Goal: Task Accomplishment & Management: Manage account settings

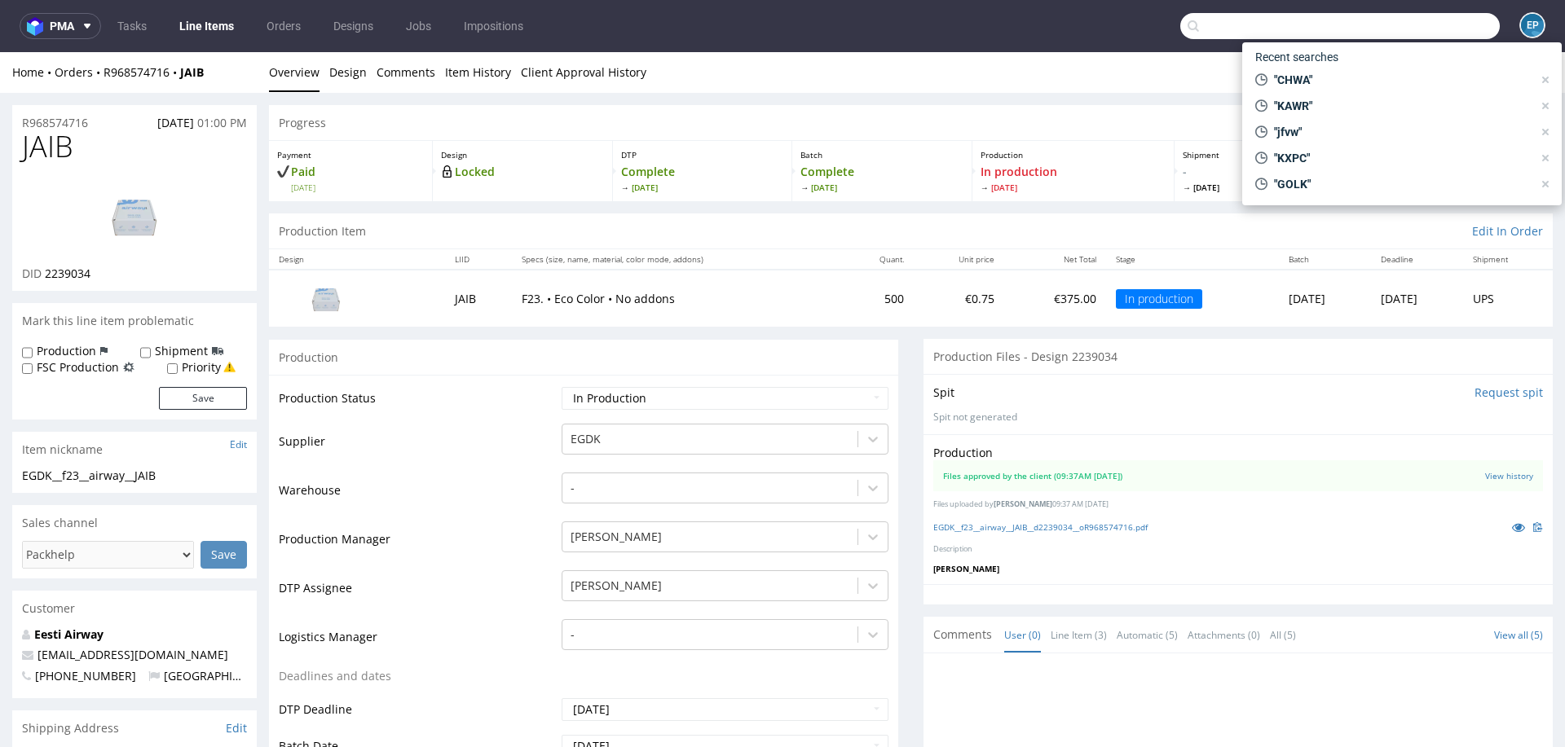
click at [1398, 29] on input "text" at bounding box center [1339, 26] width 319 height 26
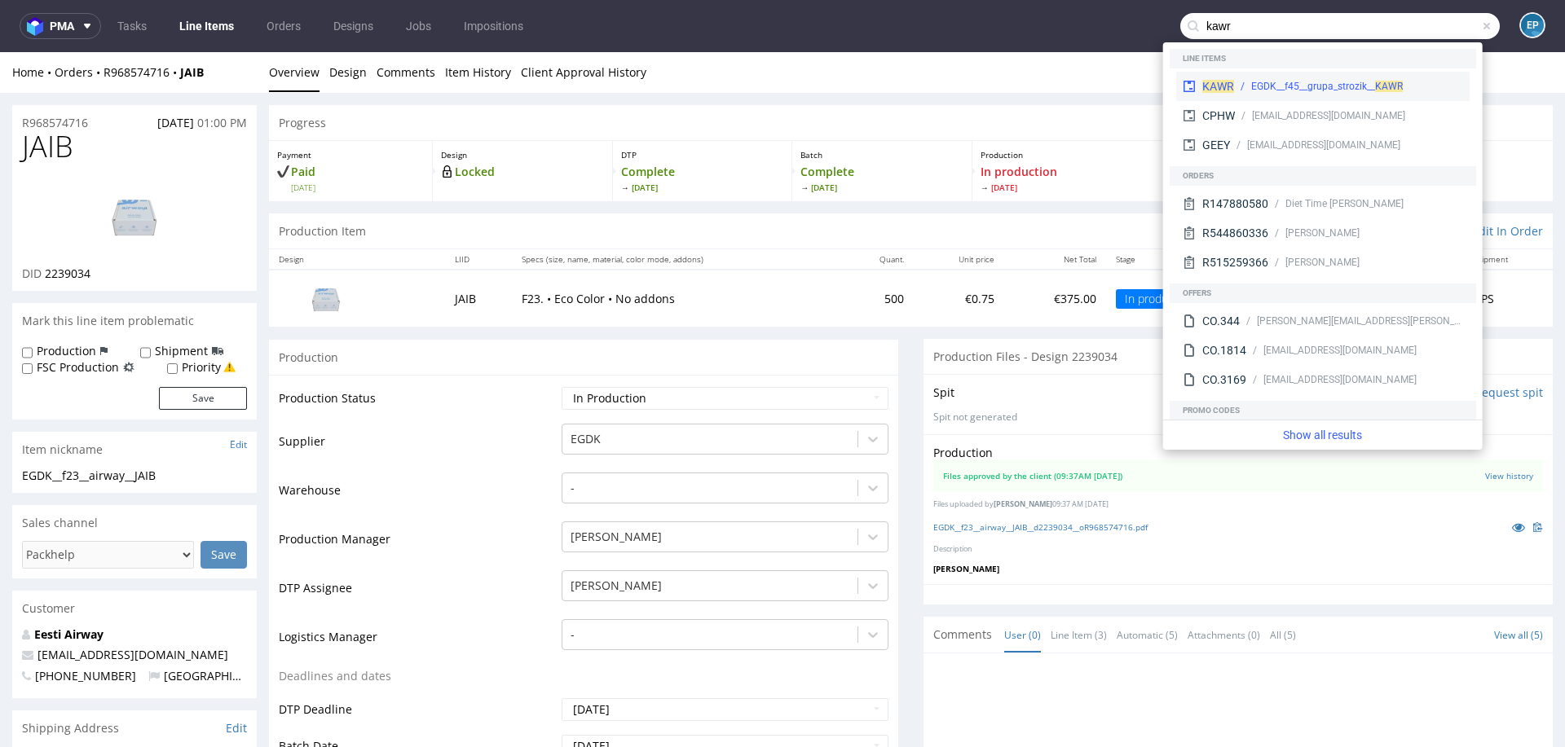
type input "kawr"
click at [1332, 77] on div "KAWR EGDK__f45__grupa_strozik__ KAWR" at bounding box center [1322, 86] width 293 height 29
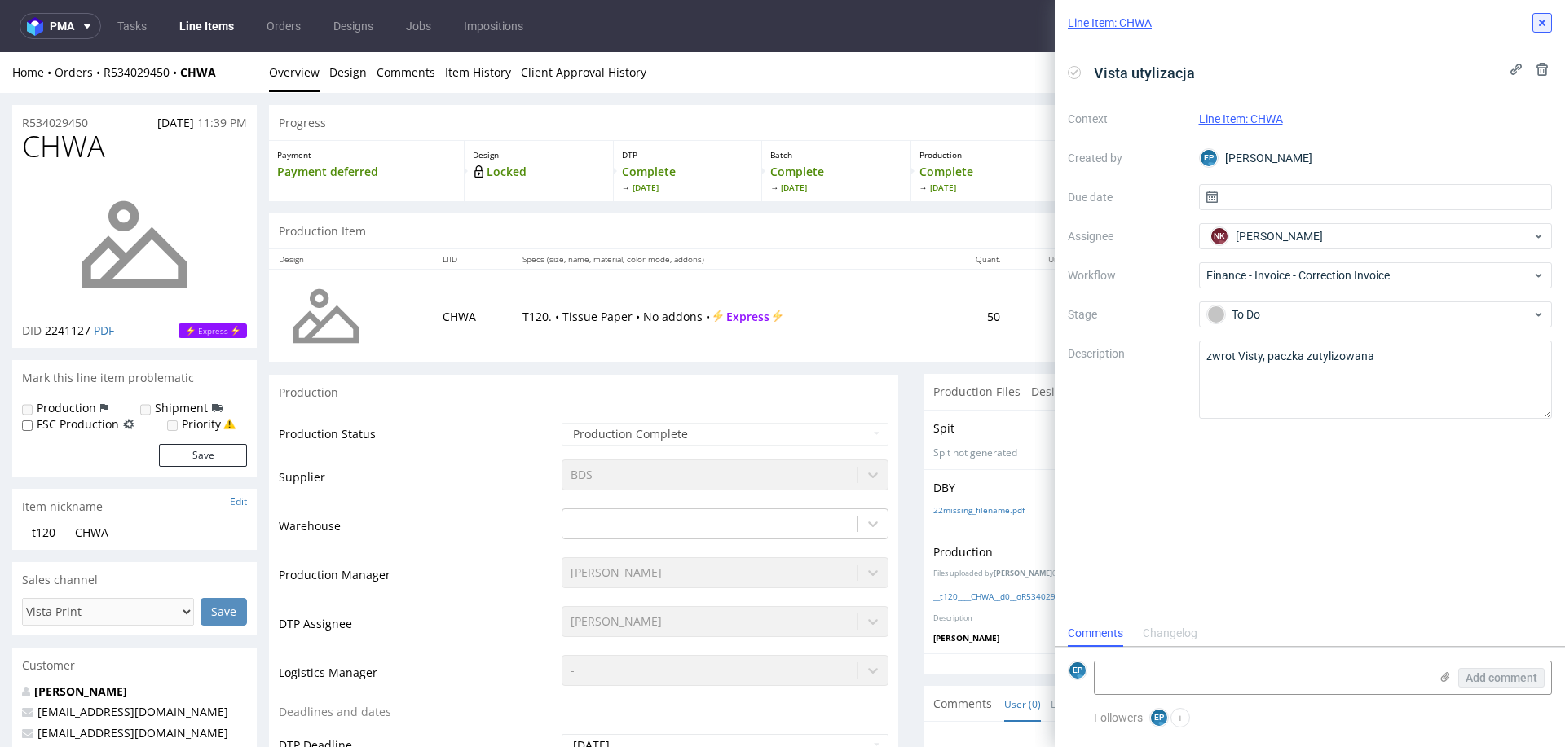
click at [1537, 29] on button at bounding box center [1542, 23] width 20 height 20
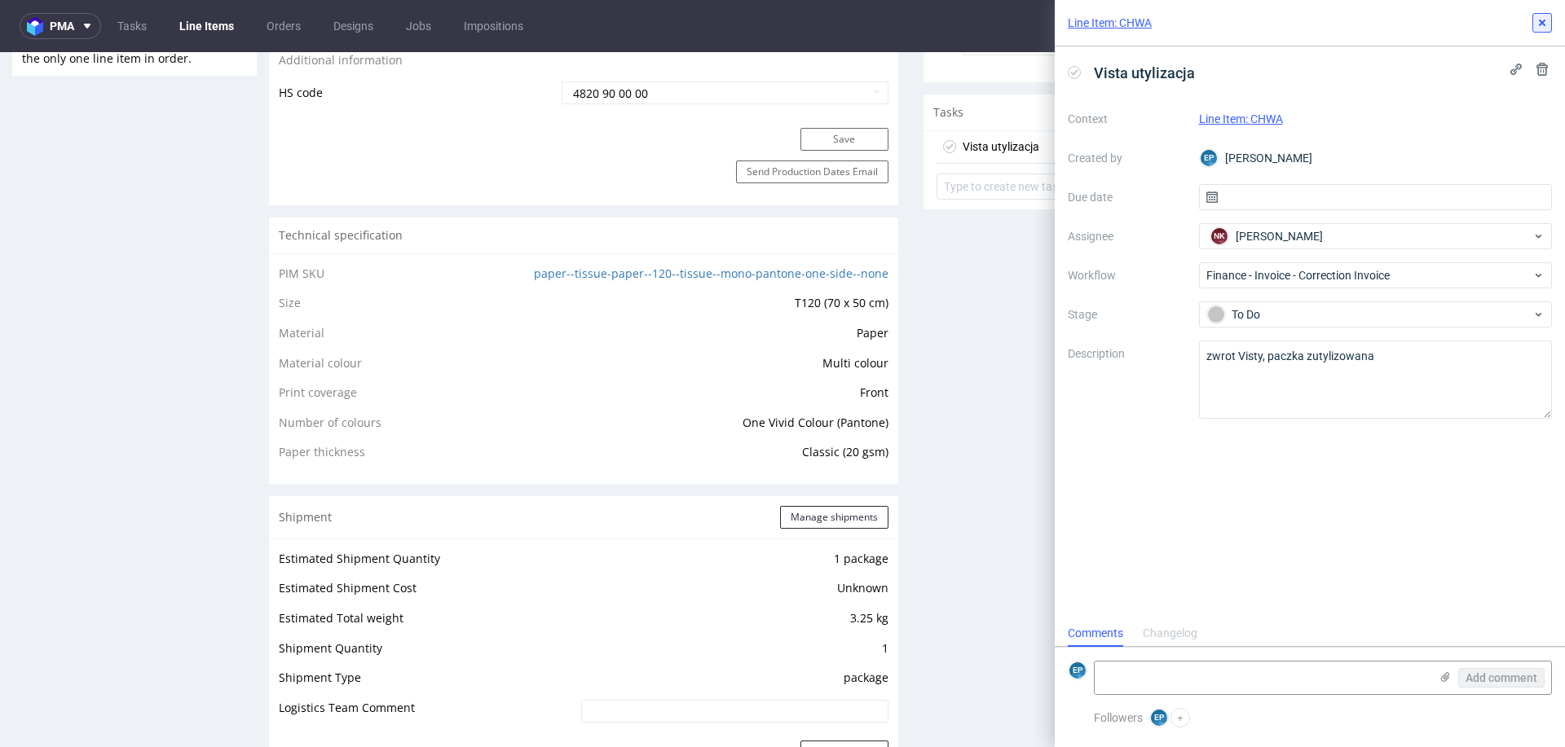
scroll to position [13, 0]
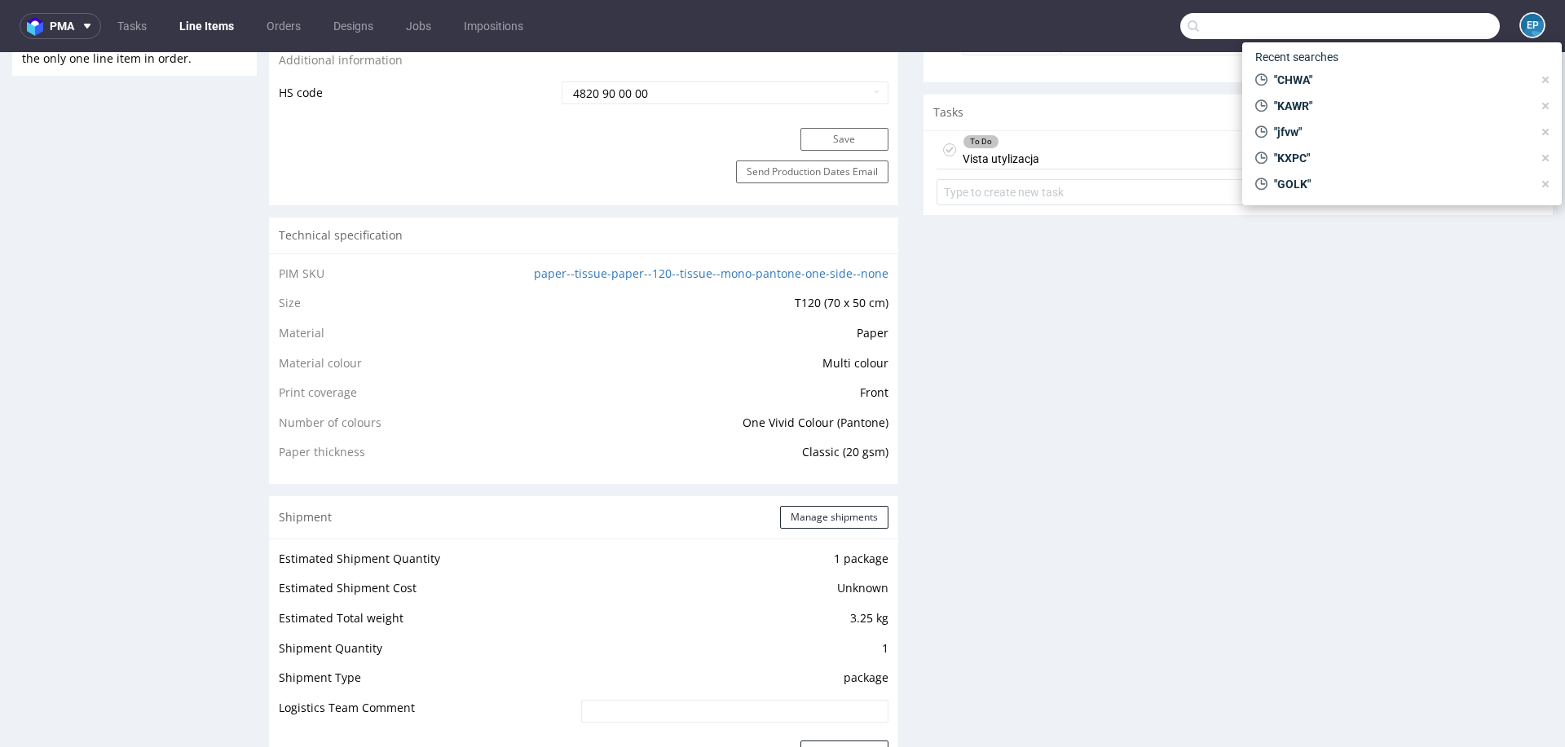
click at [1438, 33] on input "text" at bounding box center [1339, 26] width 319 height 26
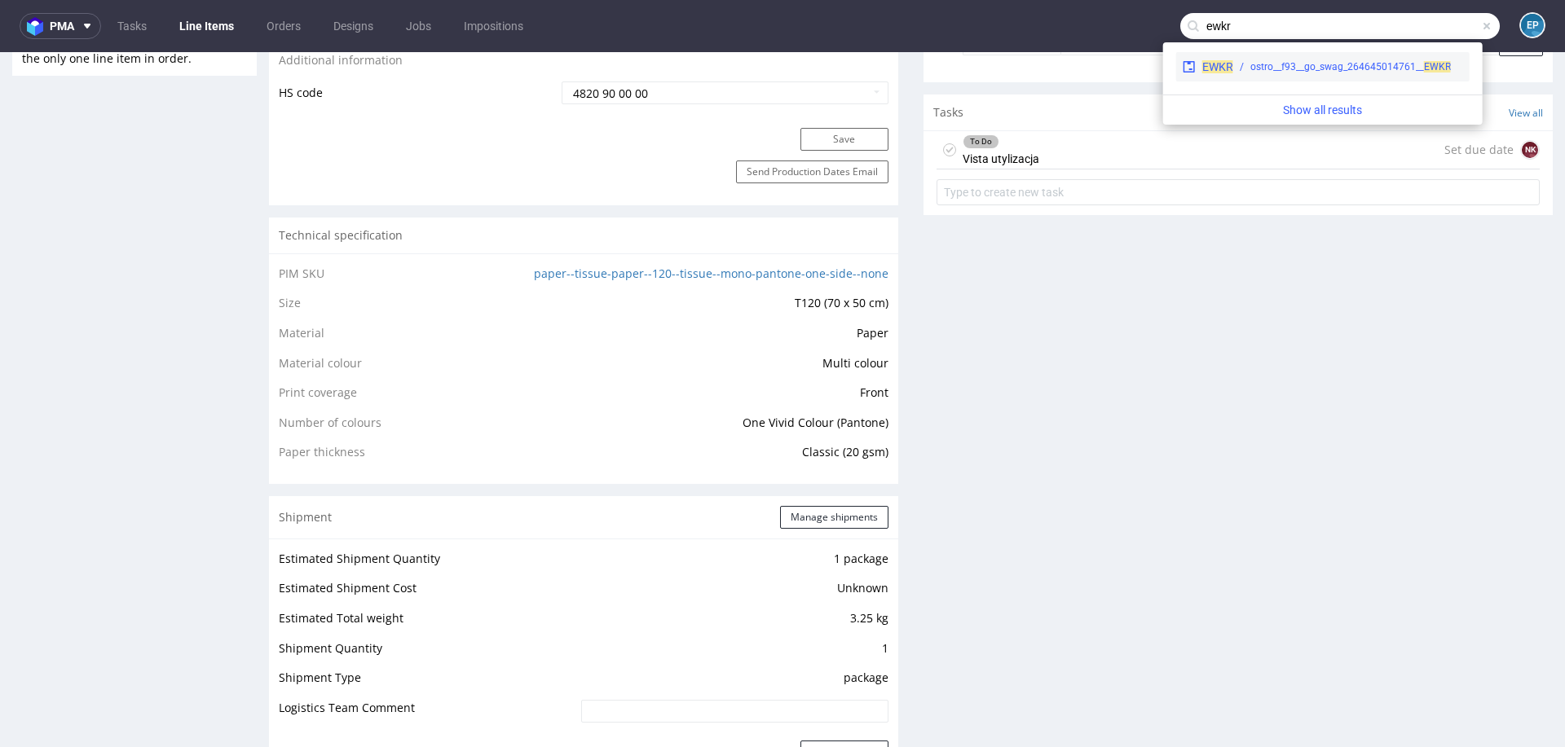
type input "ewkr"
click at [1348, 68] on div "ostro__f93__go_swag_264645014761__ EWKR" at bounding box center [1350, 66] width 200 height 15
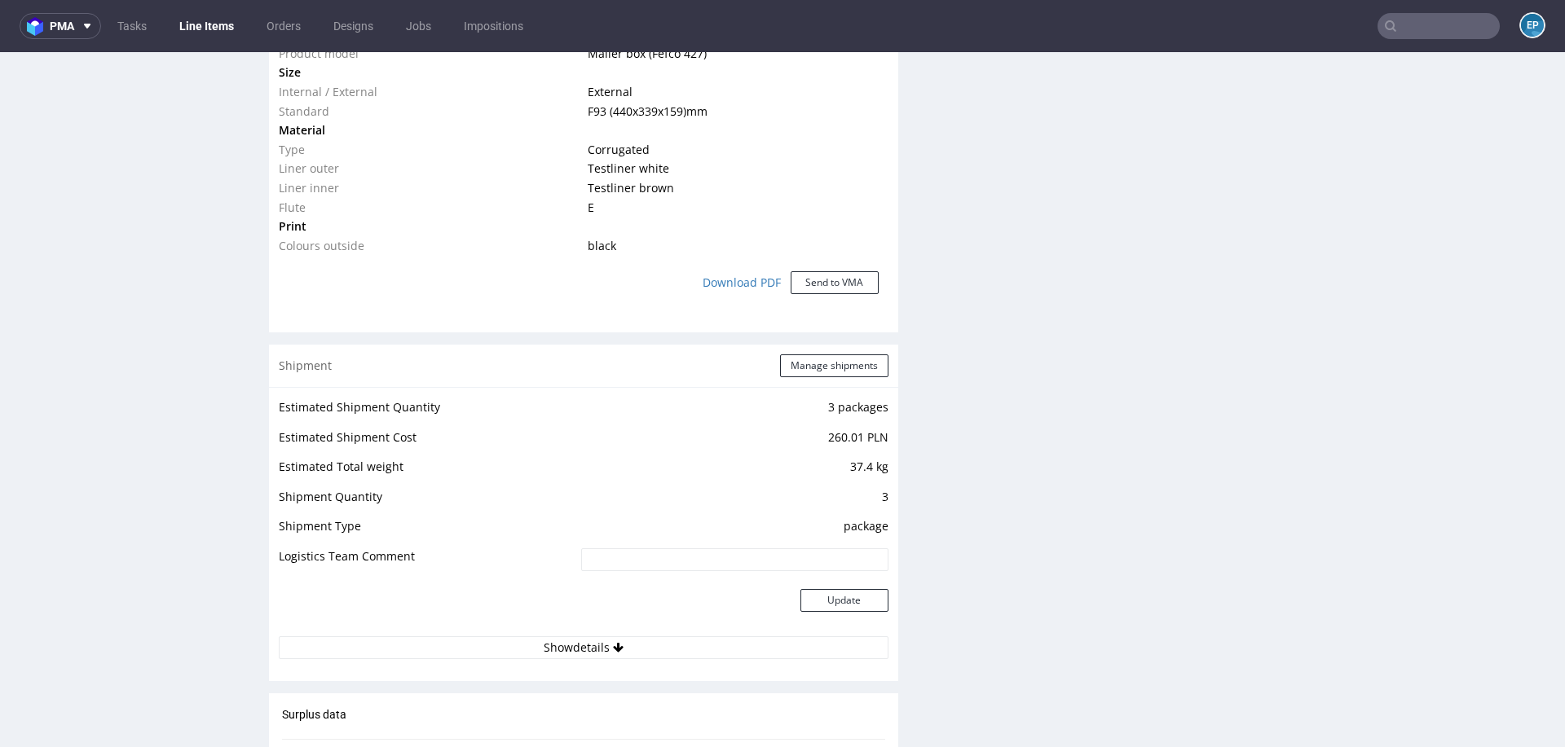
scroll to position [1372, 0]
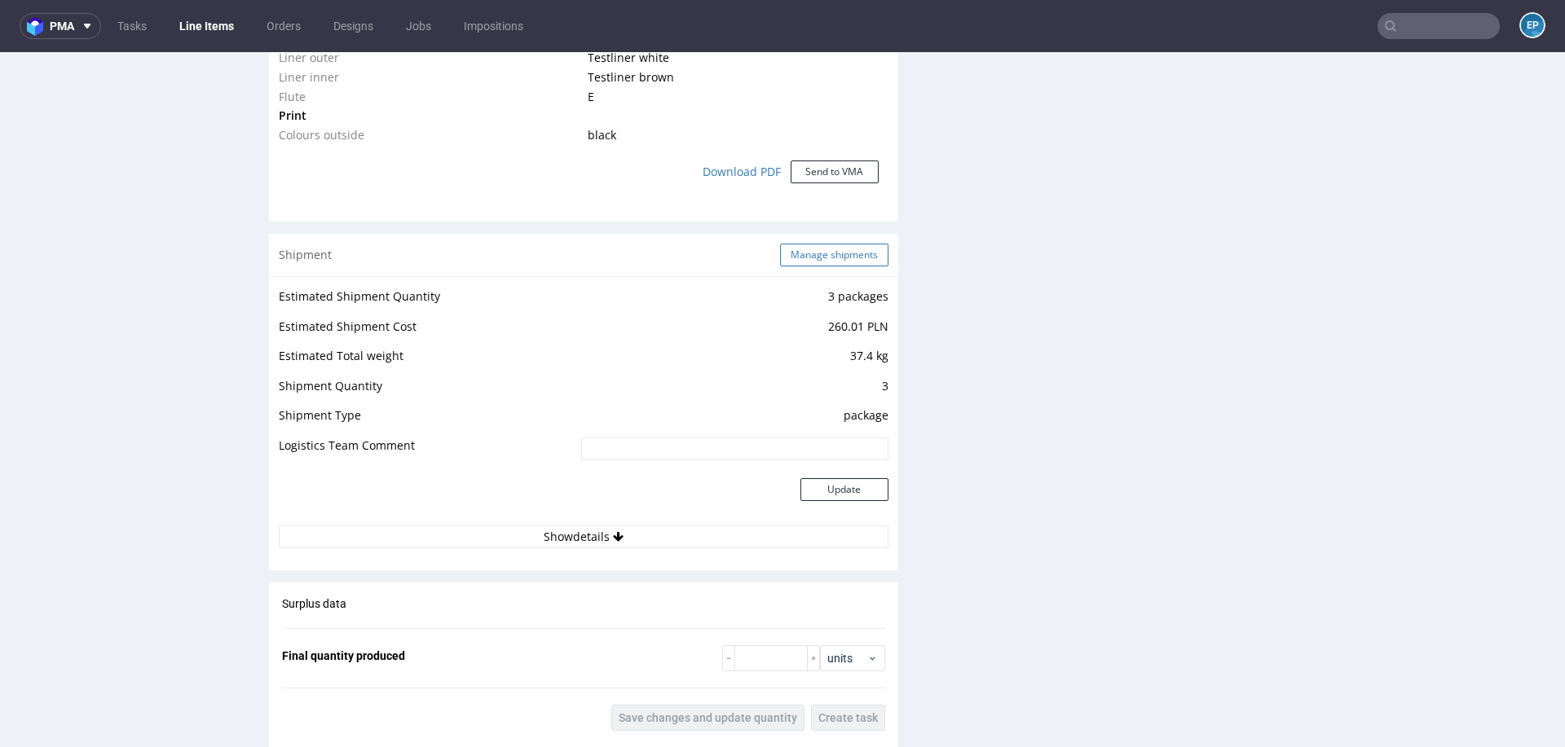
click at [830, 247] on button "Manage shipments" at bounding box center [834, 255] width 108 height 23
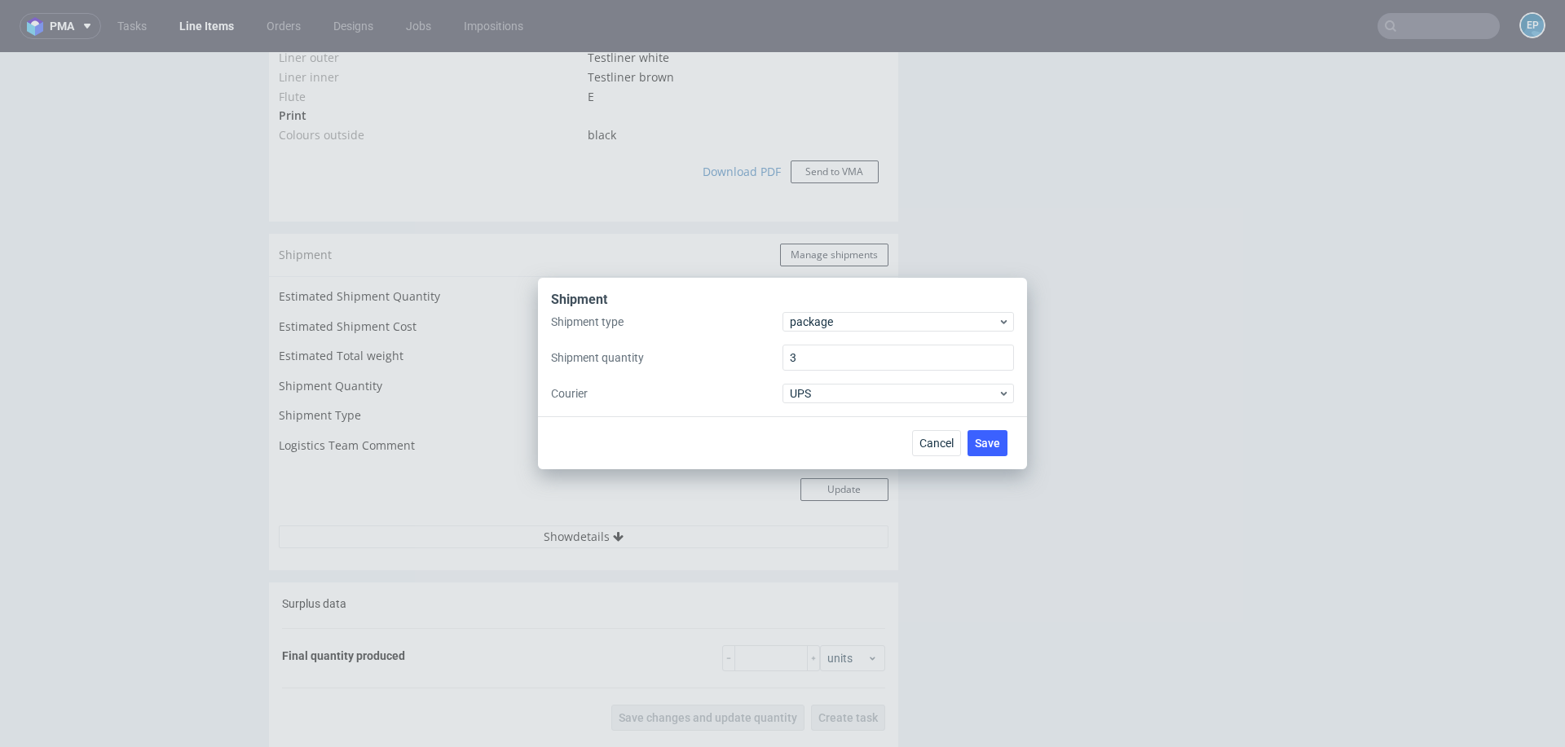
click at [830, 310] on div "Shipment" at bounding box center [782, 301] width 463 height 21
click at [830, 329] on span "package" at bounding box center [894, 322] width 208 height 16
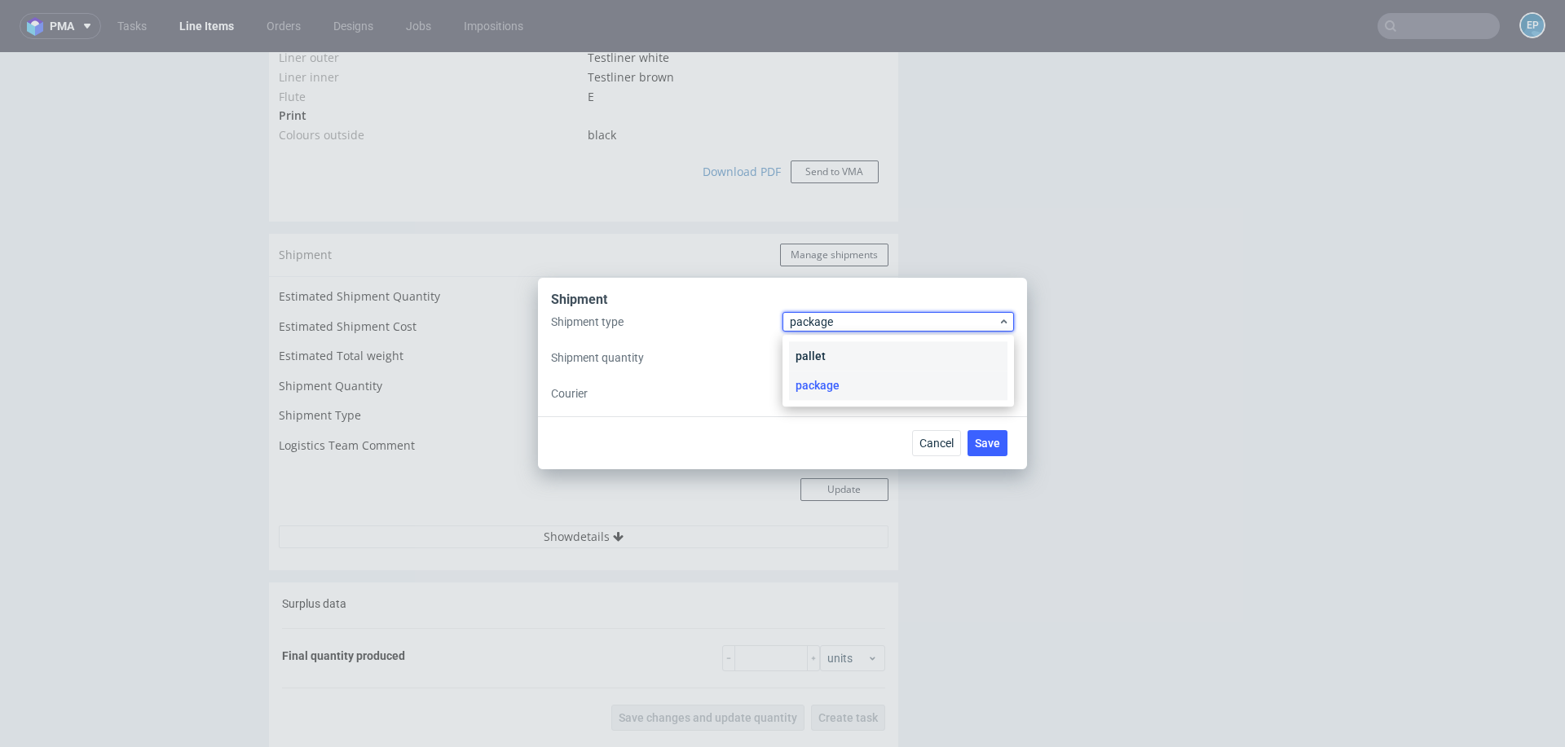
click at [828, 350] on div "pallet" at bounding box center [898, 355] width 218 height 29
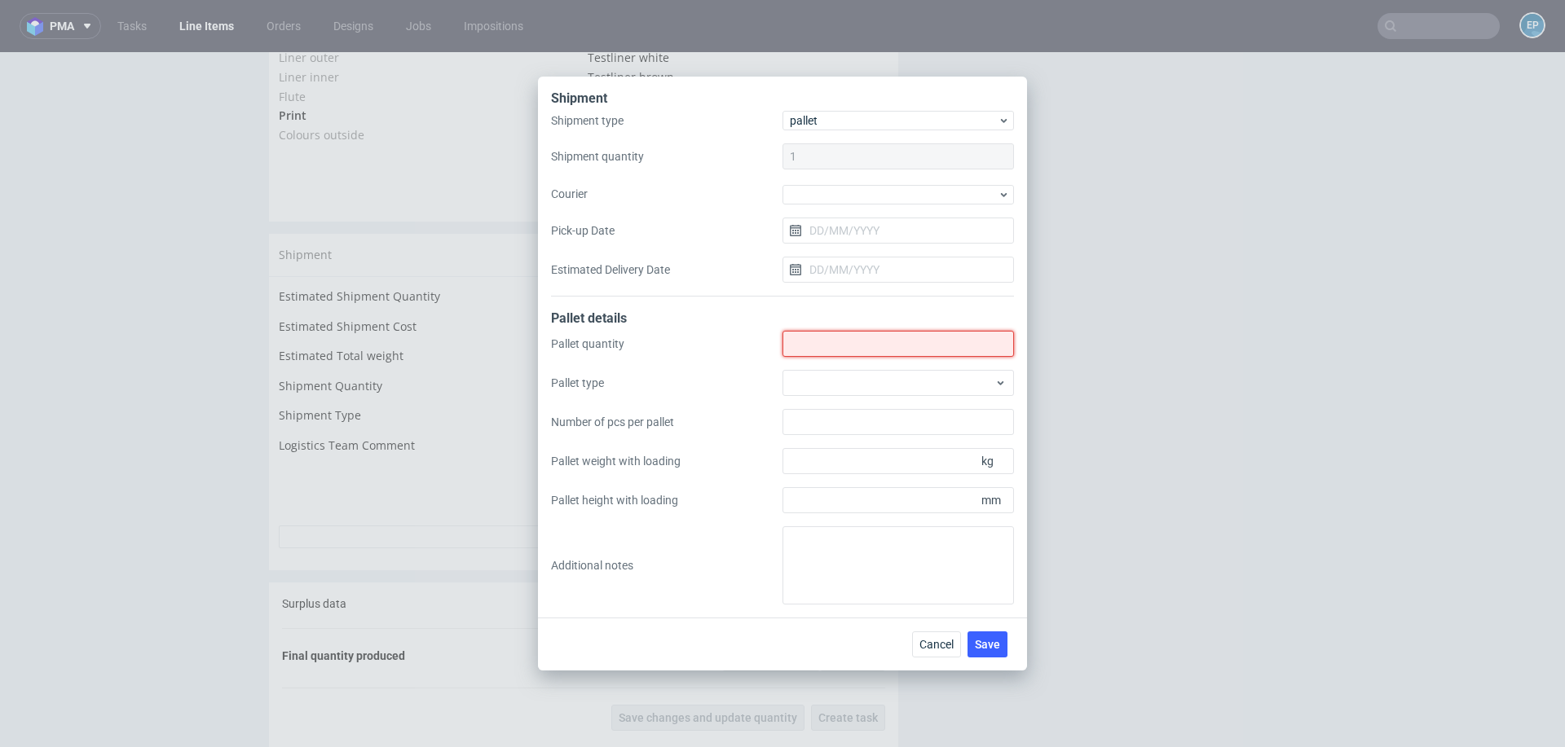
click at [828, 350] on input "Shipment type" at bounding box center [897, 344] width 231 height 26
type input "1"
click at [829, 391] on div at bounding box center [897, 383] width 231 height 26
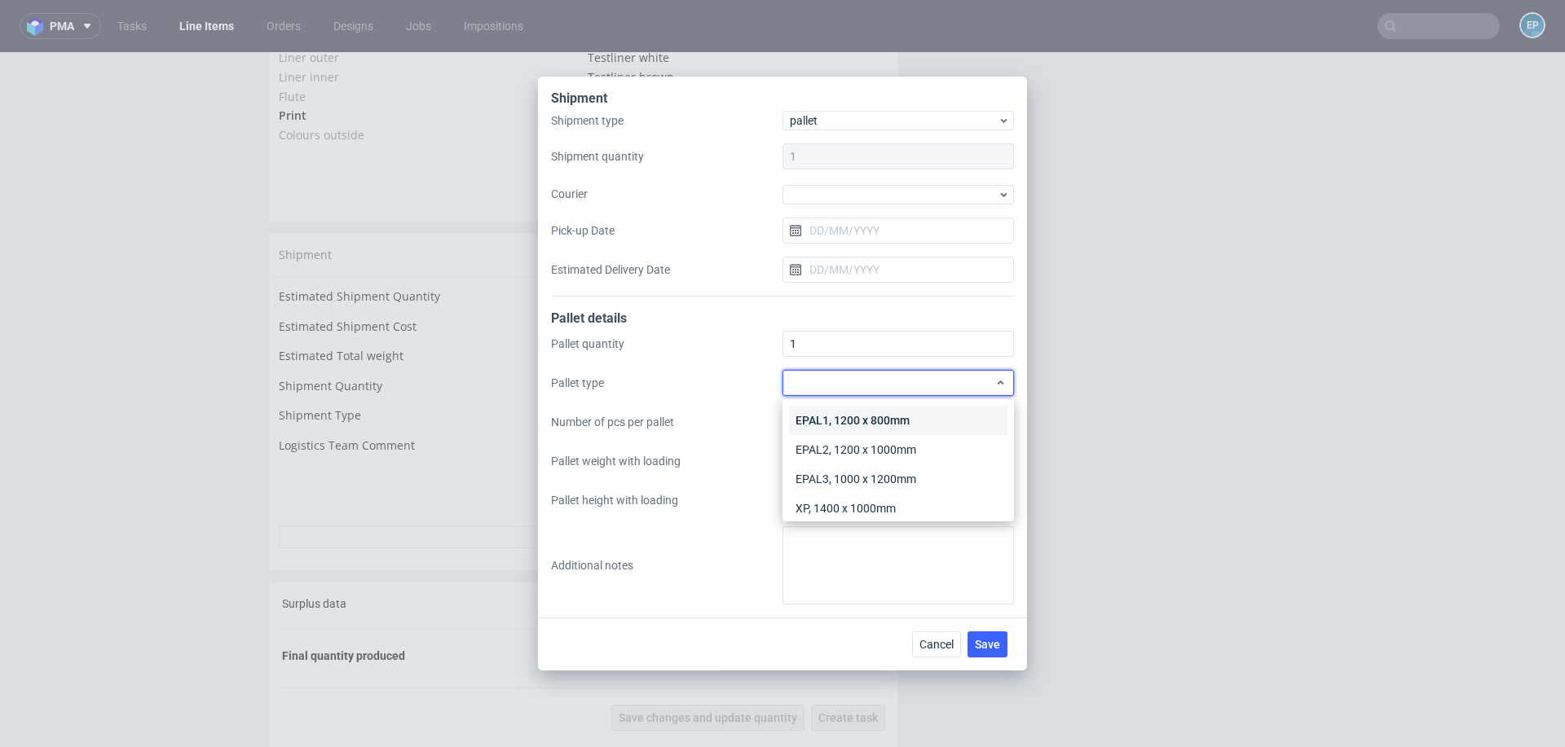
click at [830, 425] on div "EPAL1, 1200 x 800mm" at bounding box center [898, 420] width 218 height 29
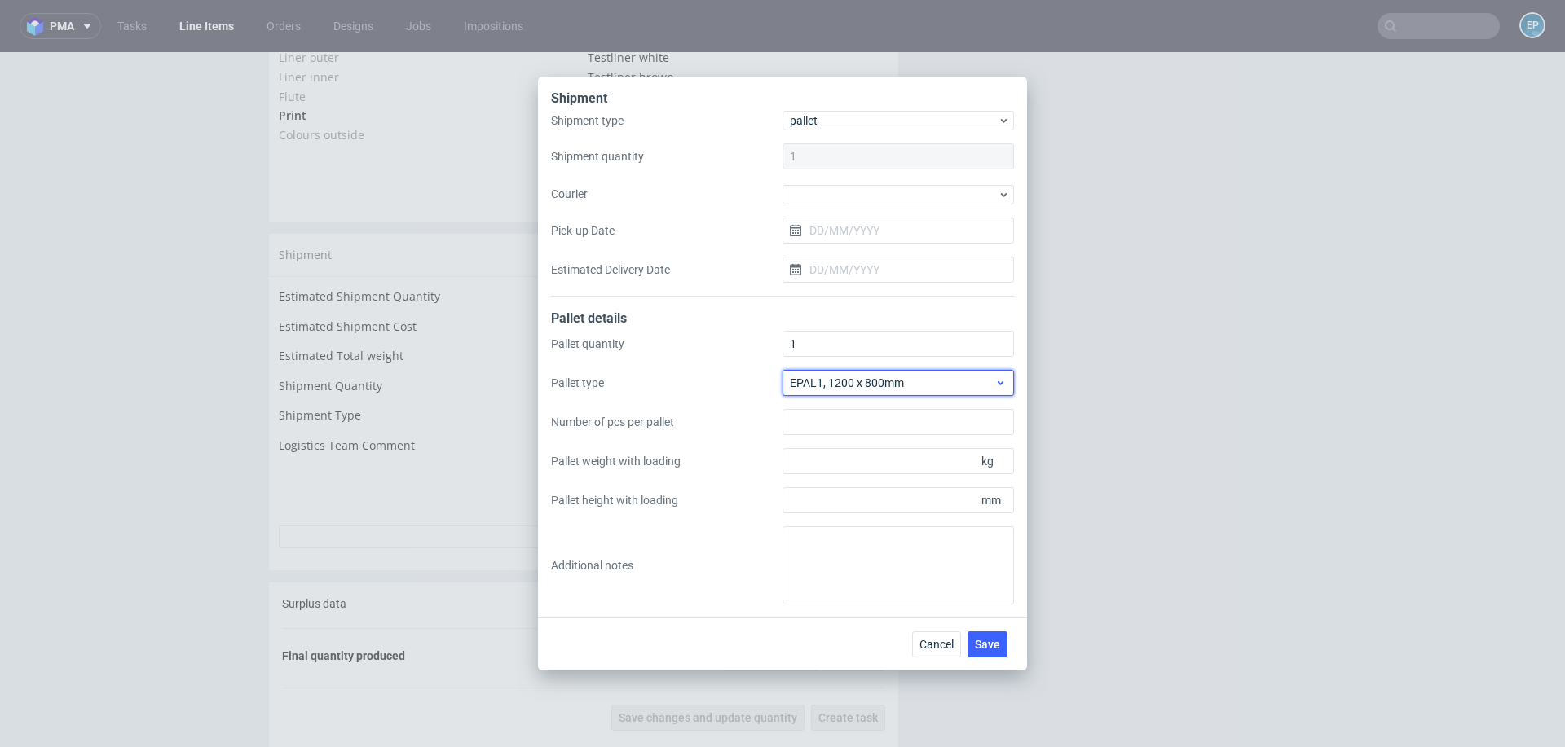
click at [864, 386] on span "EPAL1, 1200 x 800mm" at bounding box center [892, 383] width 205 height 16
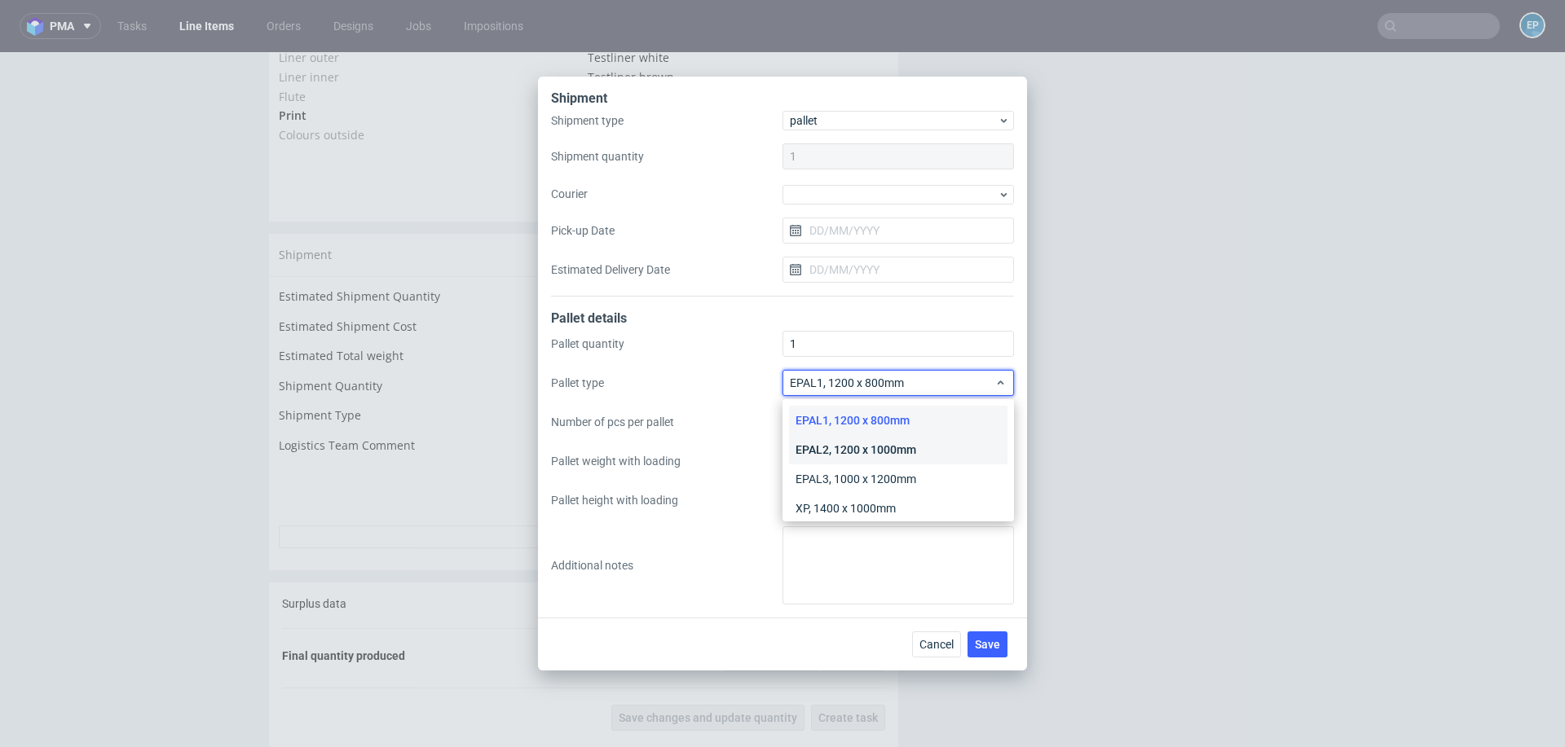
click at [861, 450] on div "EPAL2, 1200 x 1000mm" at bounding box center [898, 449] width 218 height 29
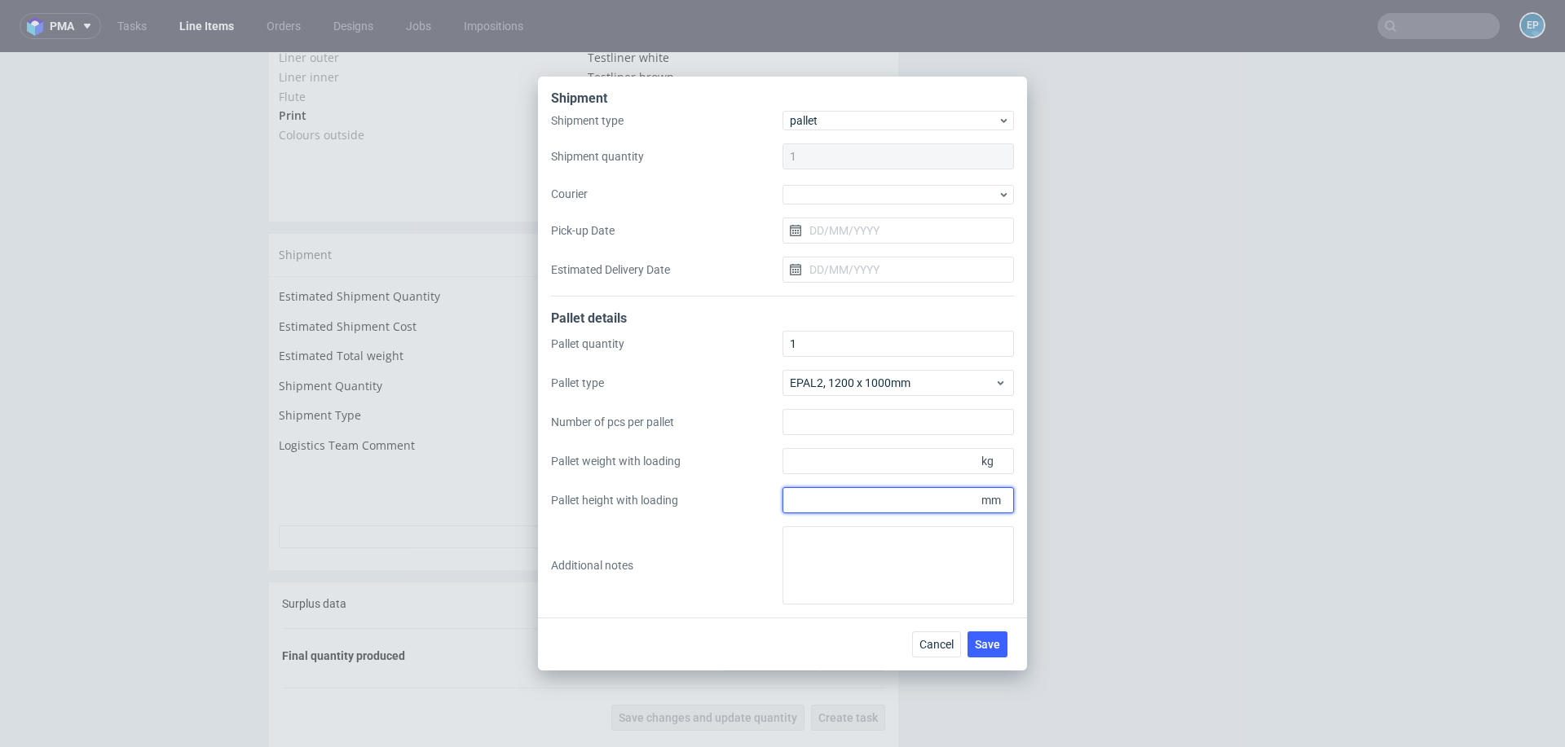
click at [862, 501] on input "Pallet height with loading" at bounding box center [897, 500] width 231 height 26
type input "680"
click at [856, 470] on input "Pallet weight with loading" at bounding box center [897, 461] width 231 height 26
type input "80"
click at [1003, 645] on button "Save" at bounding box center [987, 645] width 40 height 26
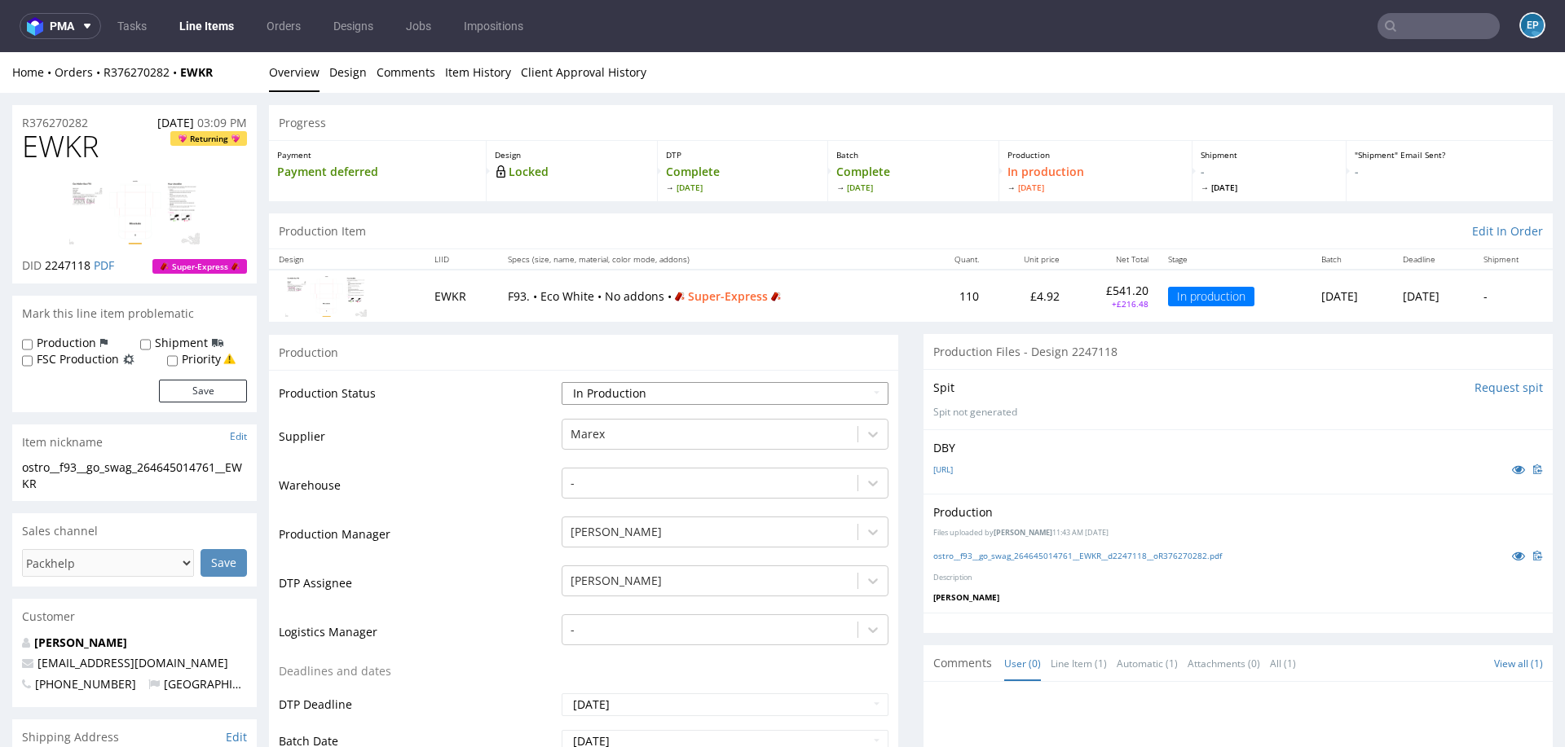
click at [742, 383] on select "Waiting for Artwork Waiting for Diecut Waiting for Mockup Waiting for DTP Waiti…" at bounding box center [724, 393] width 327 height 23
select select "production_complete"
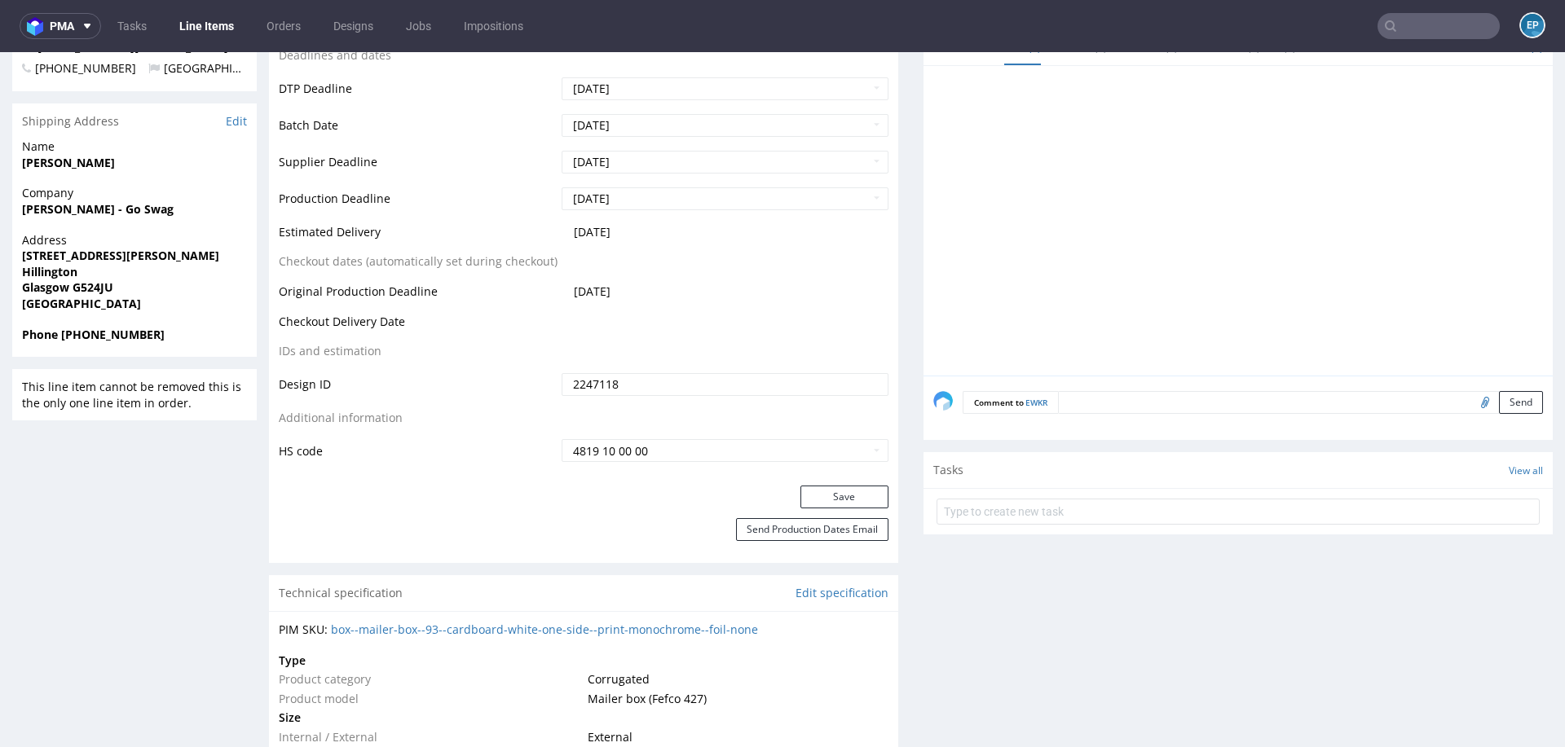
scroll to position [671, 0]
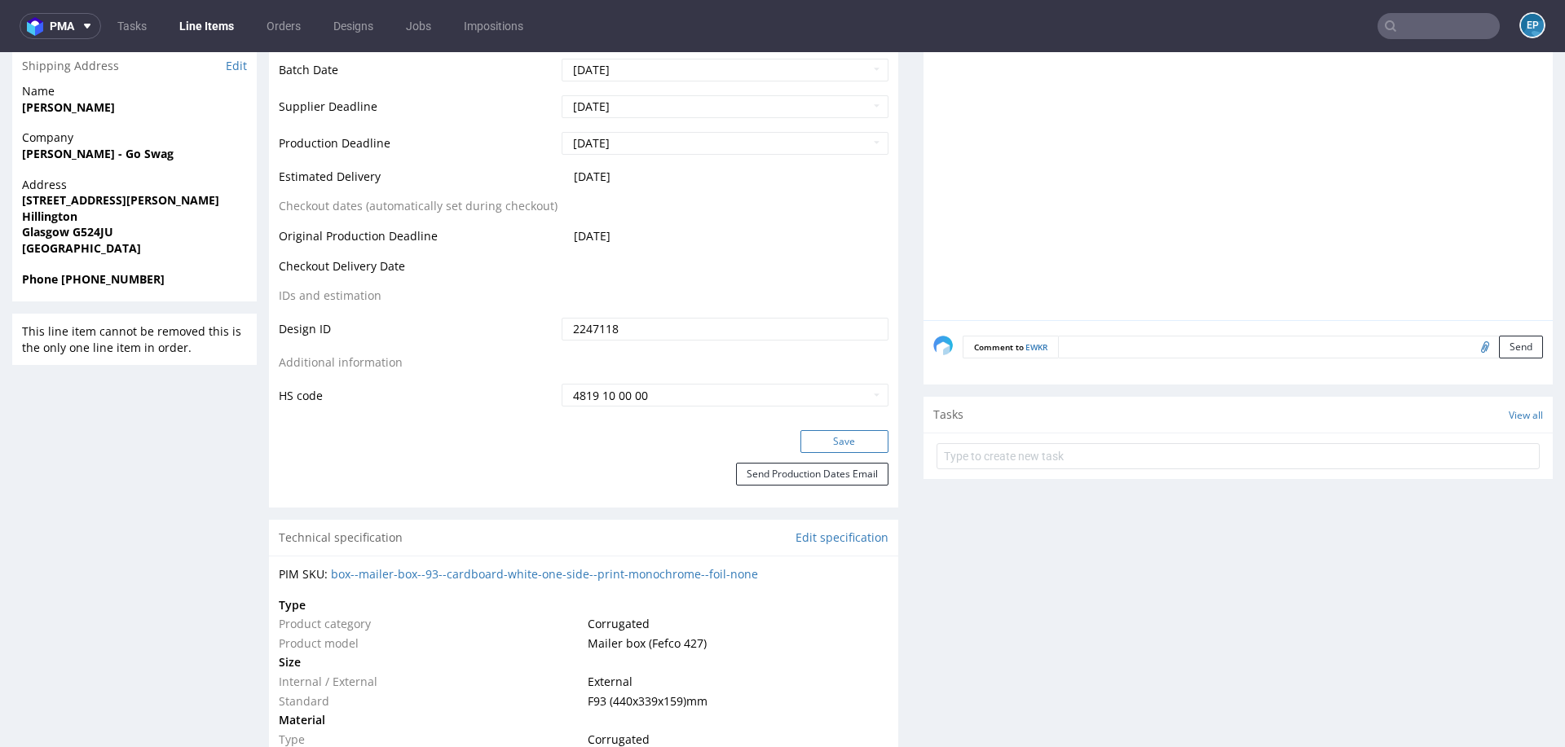
click at [815, 438] on button "Save" at bounding box center [844, 441] width 88 height 23
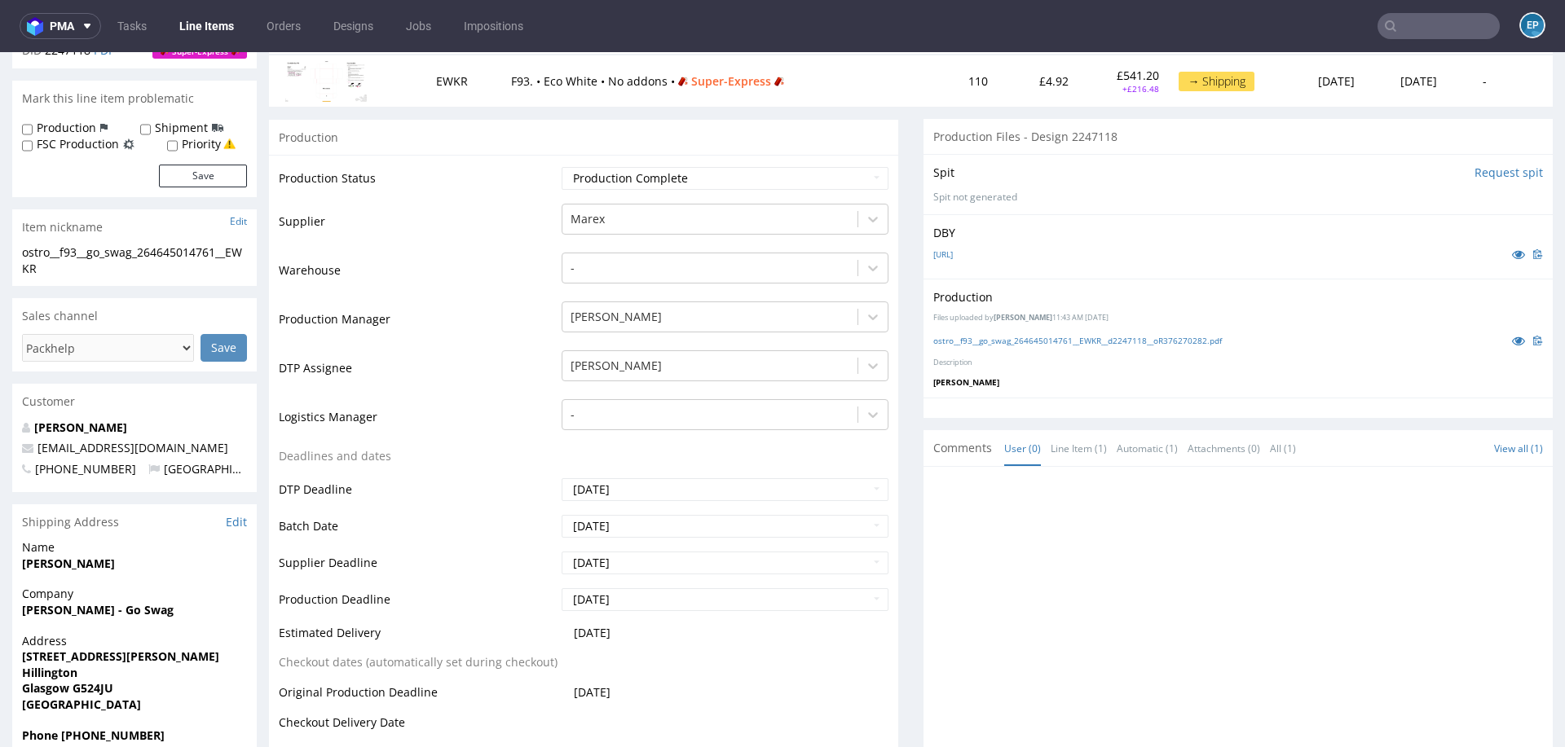
scroll to position [0, 0]
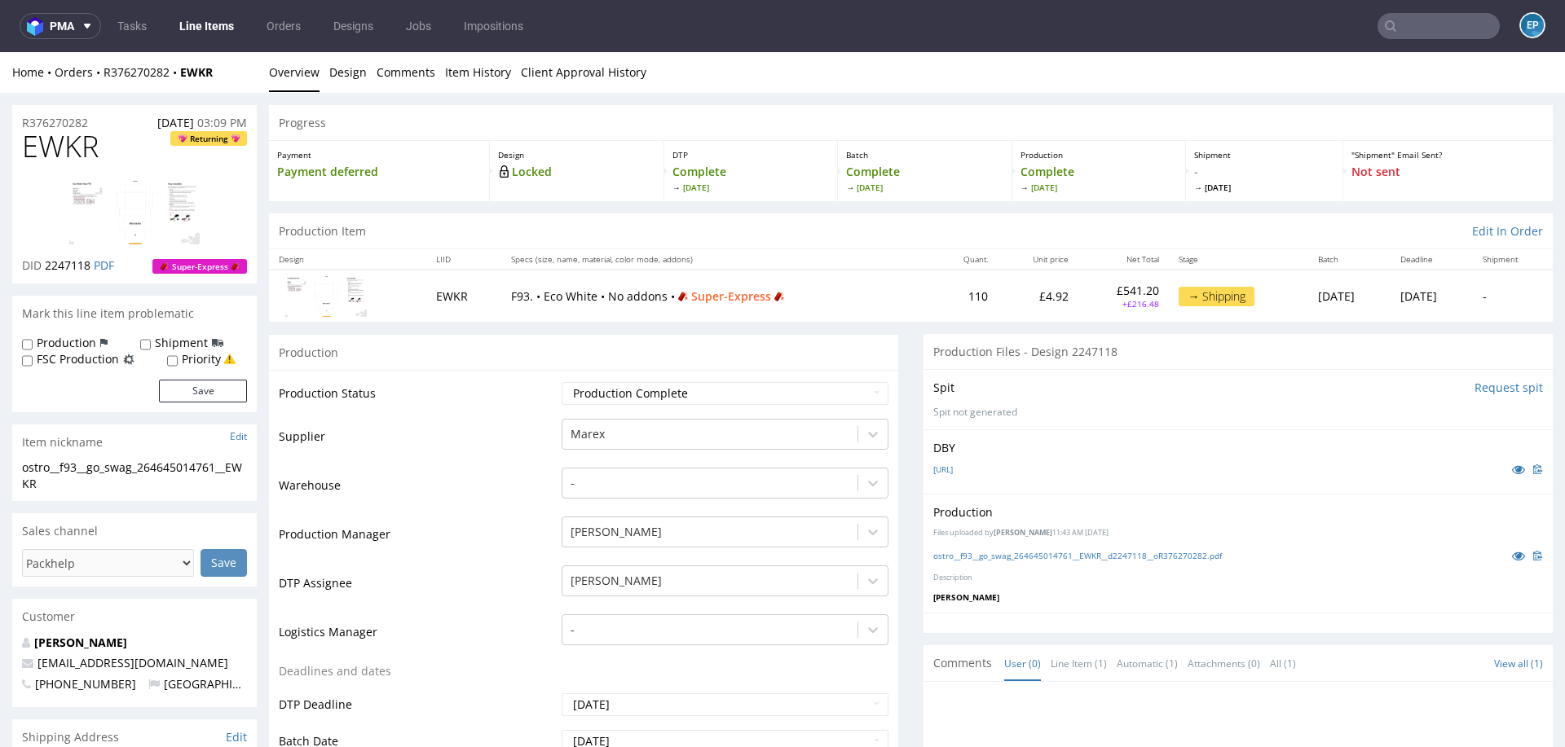
click at [1414, 16] on input "text" at bounding box center [1438, 26] width 122 height 26
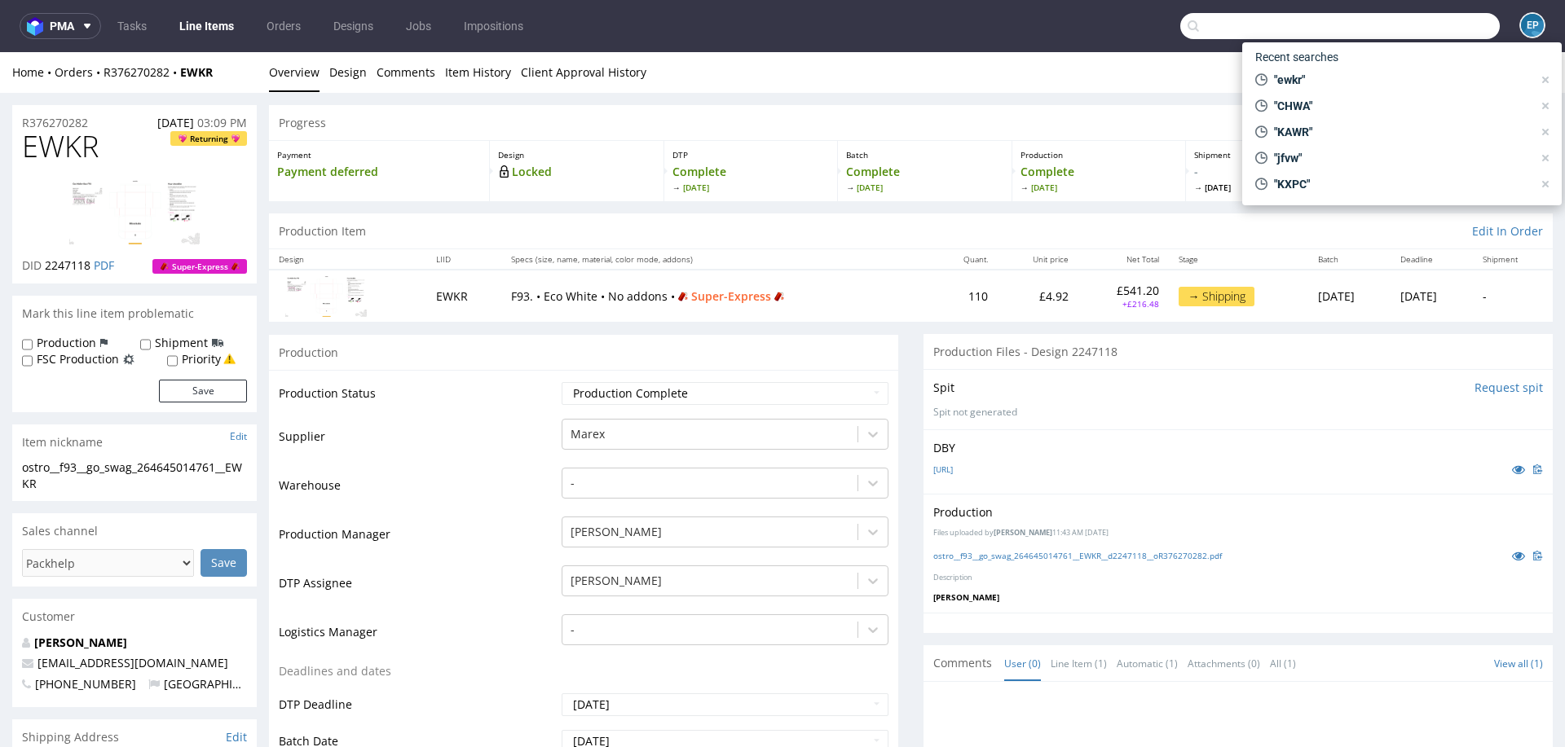
paste input "R763807824__UKAP"
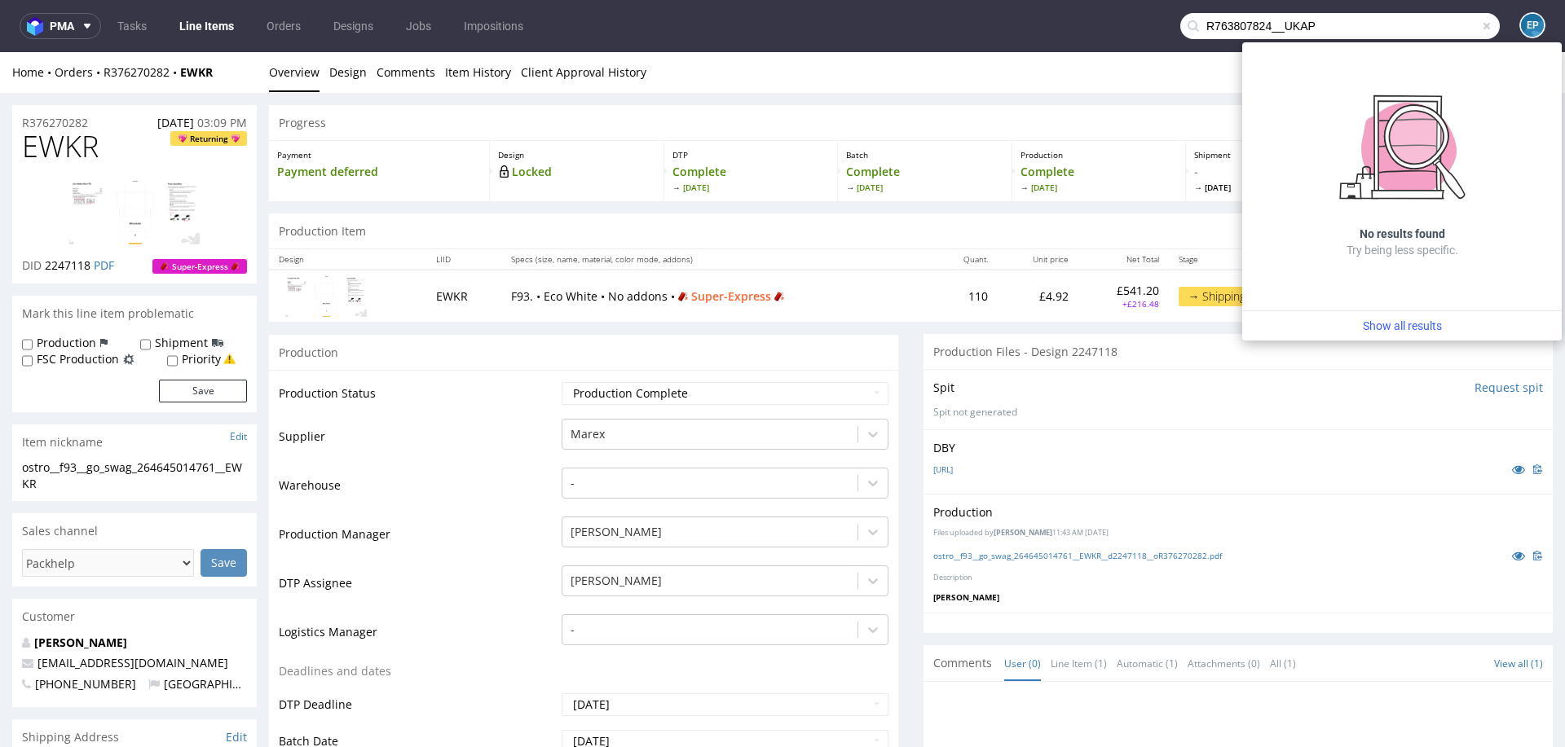
drag, startPoint x: 1267, startPoint y: 26, endPoint x: 1168, endPoint y: 26, distance: 99.4
click at [1180, 27] on input "R763807824__UKAP" at bounding box center [1339, 26] width 319 height 26
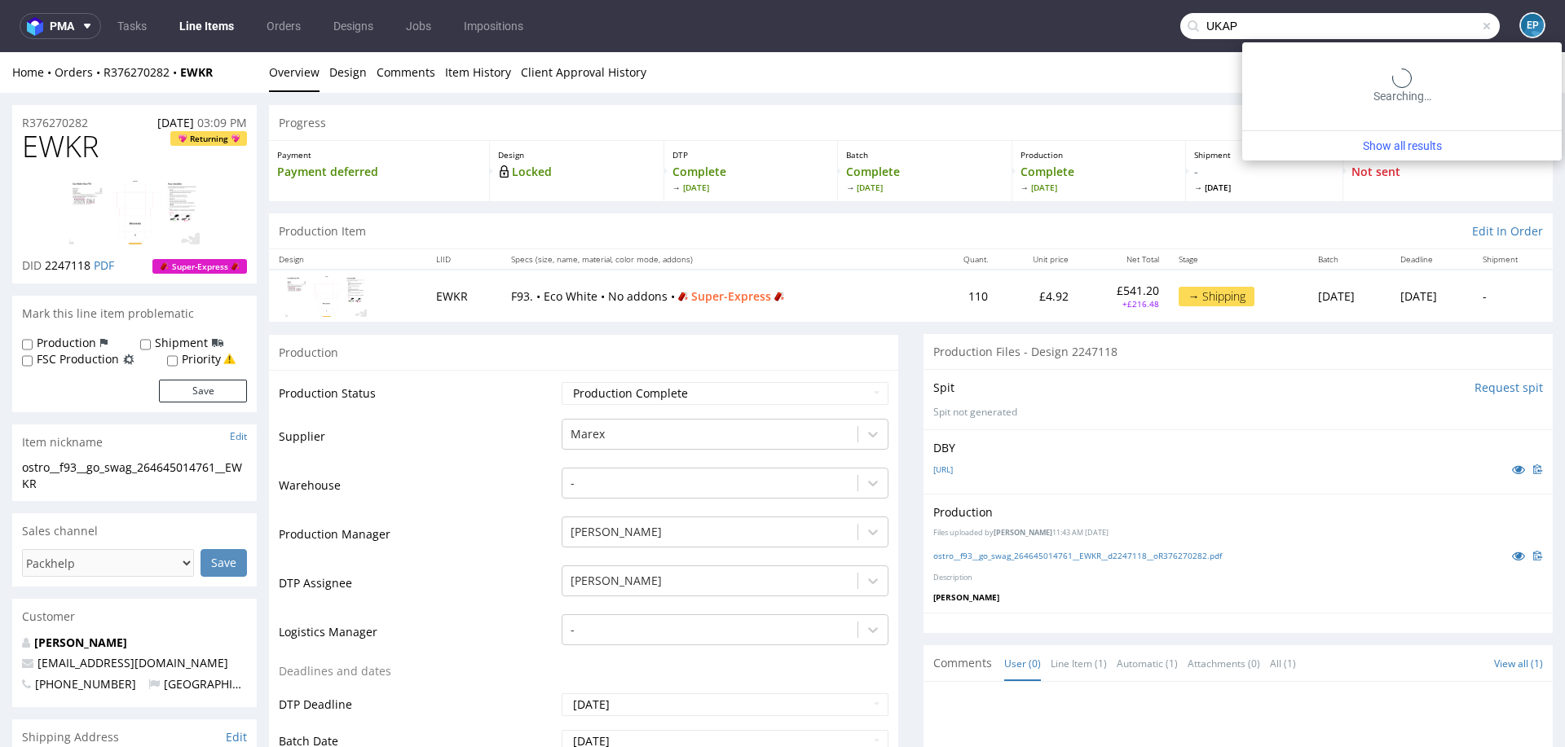
type input "UKAP"
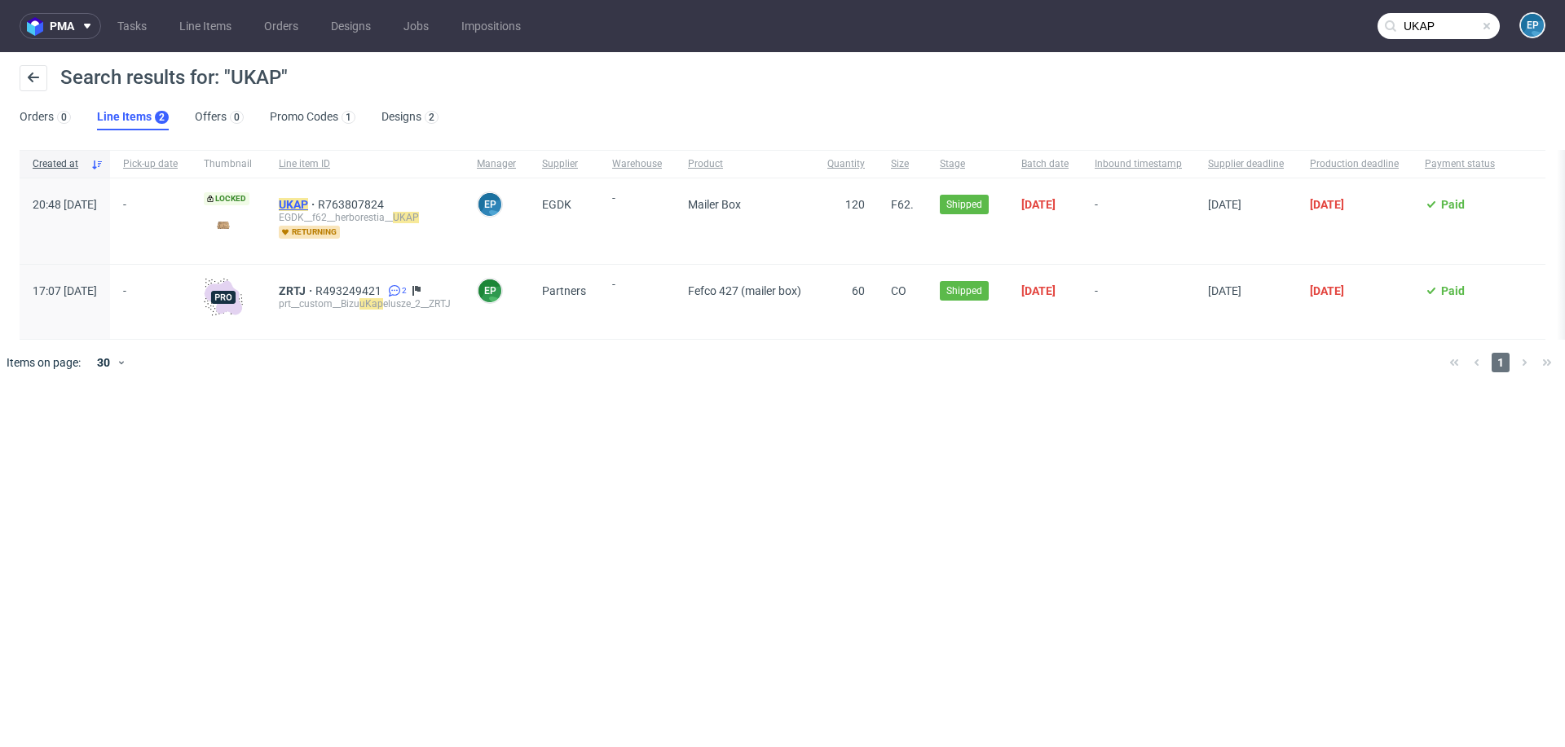
click at [308, 207] on mark "UKAP" at bounding box center [293, 204] width 29 height 13
